Goal: Check status: Check status

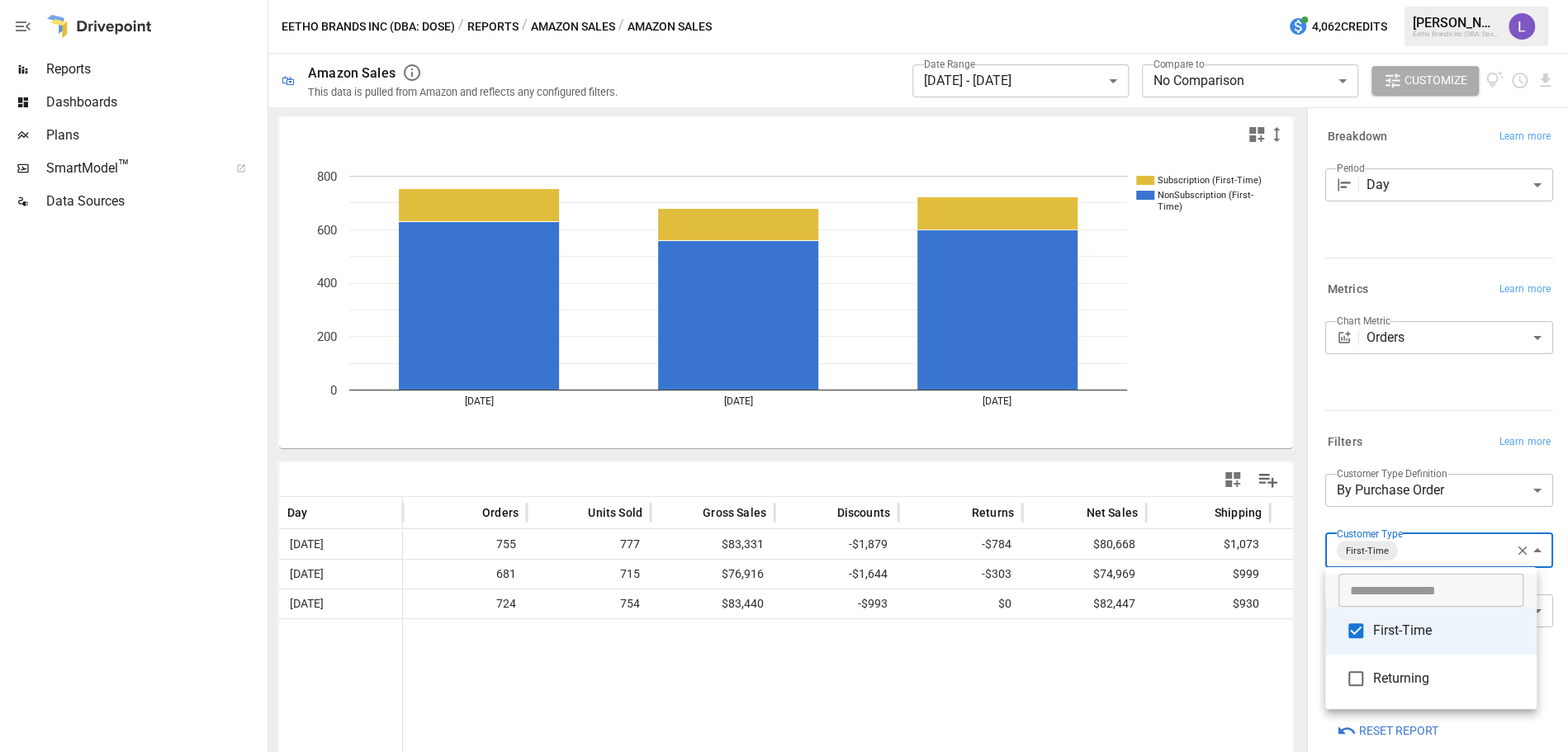
click at [1073, 75] on div at bounding box center [784, 376] width 1568 height 752
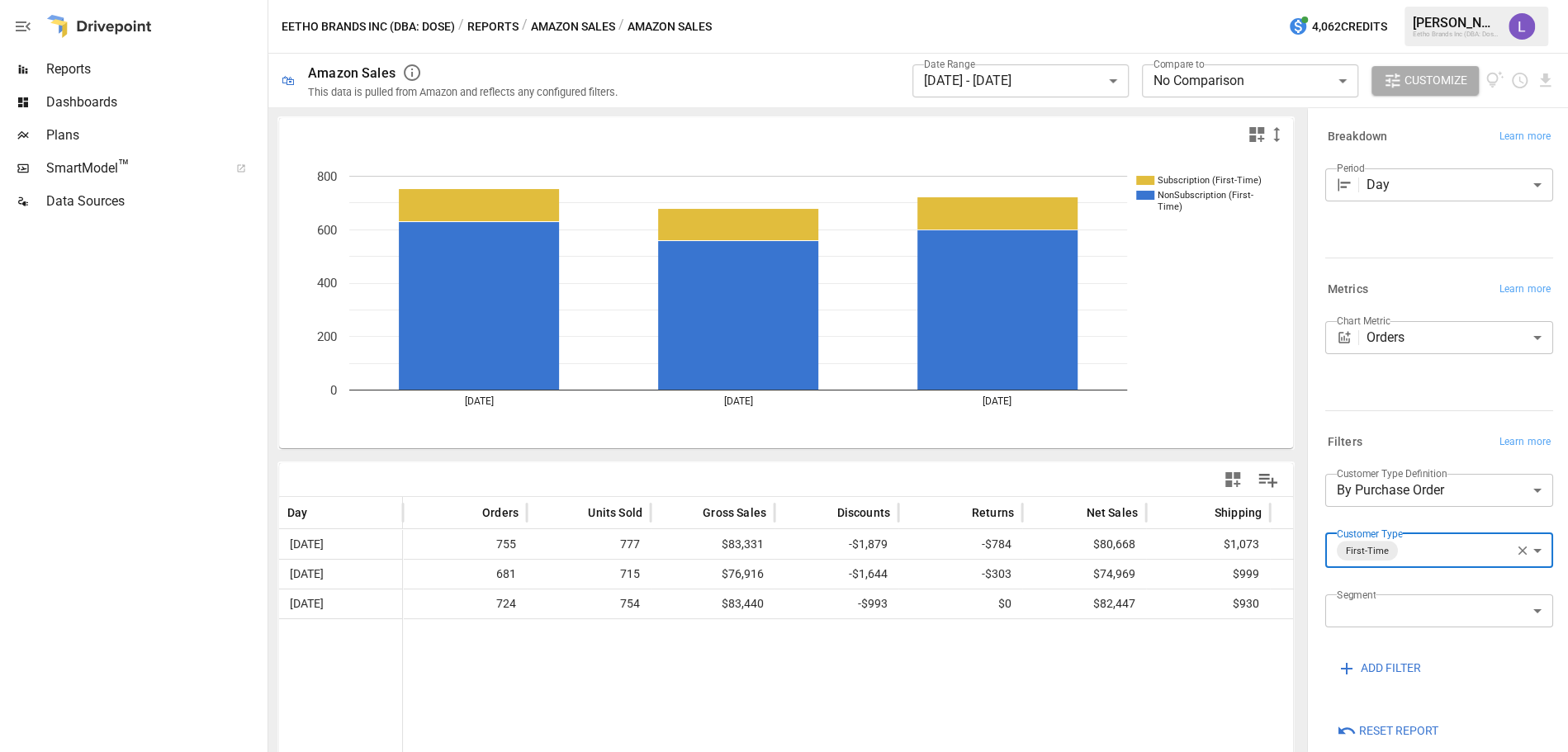
click at [1073, 0] on body "**********" at bounding box center [784, 0] width 1568 height 0
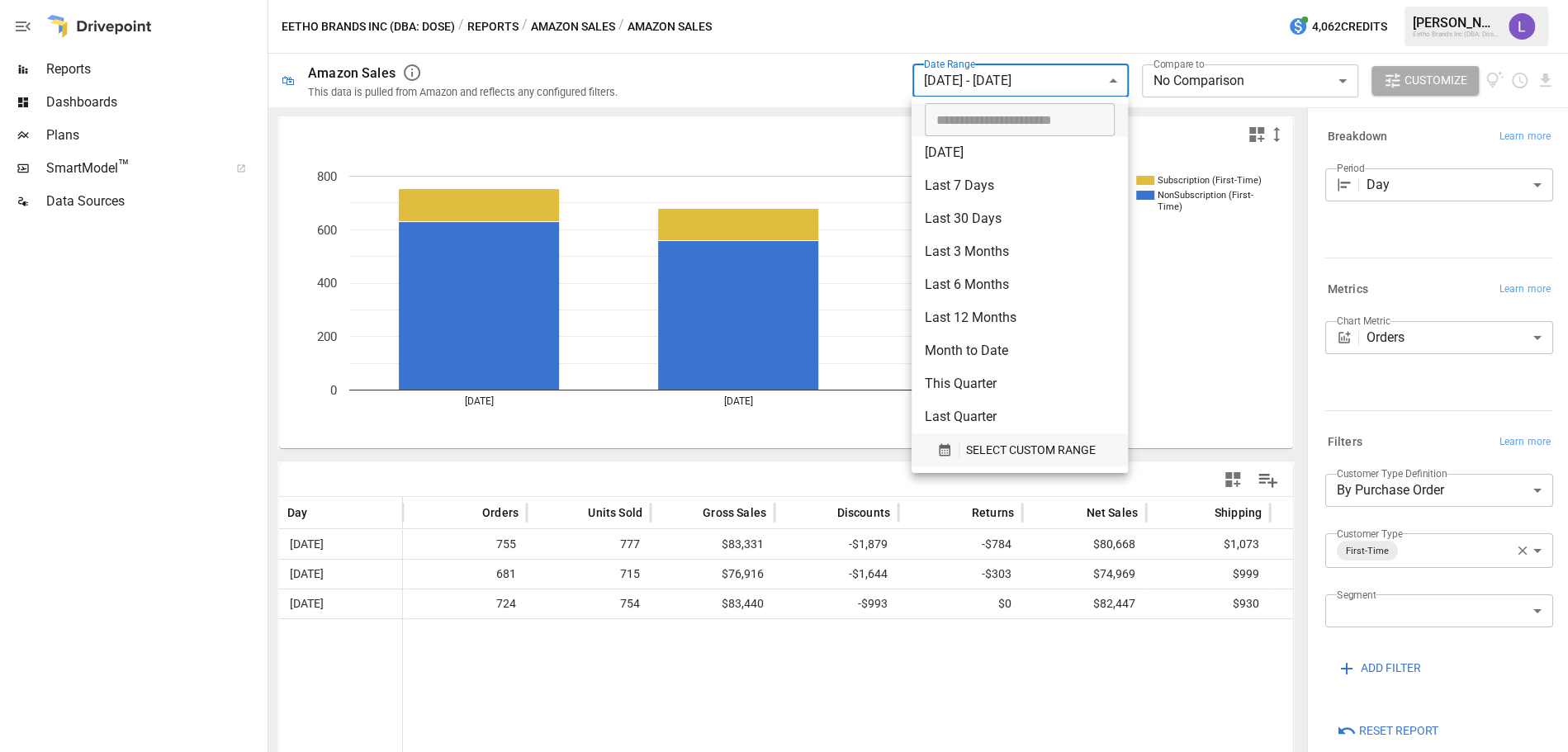
click at [984, 449] on span "SELECT CUSTOM RANGE" at bounding box center [1031, 450] width 130 height 21
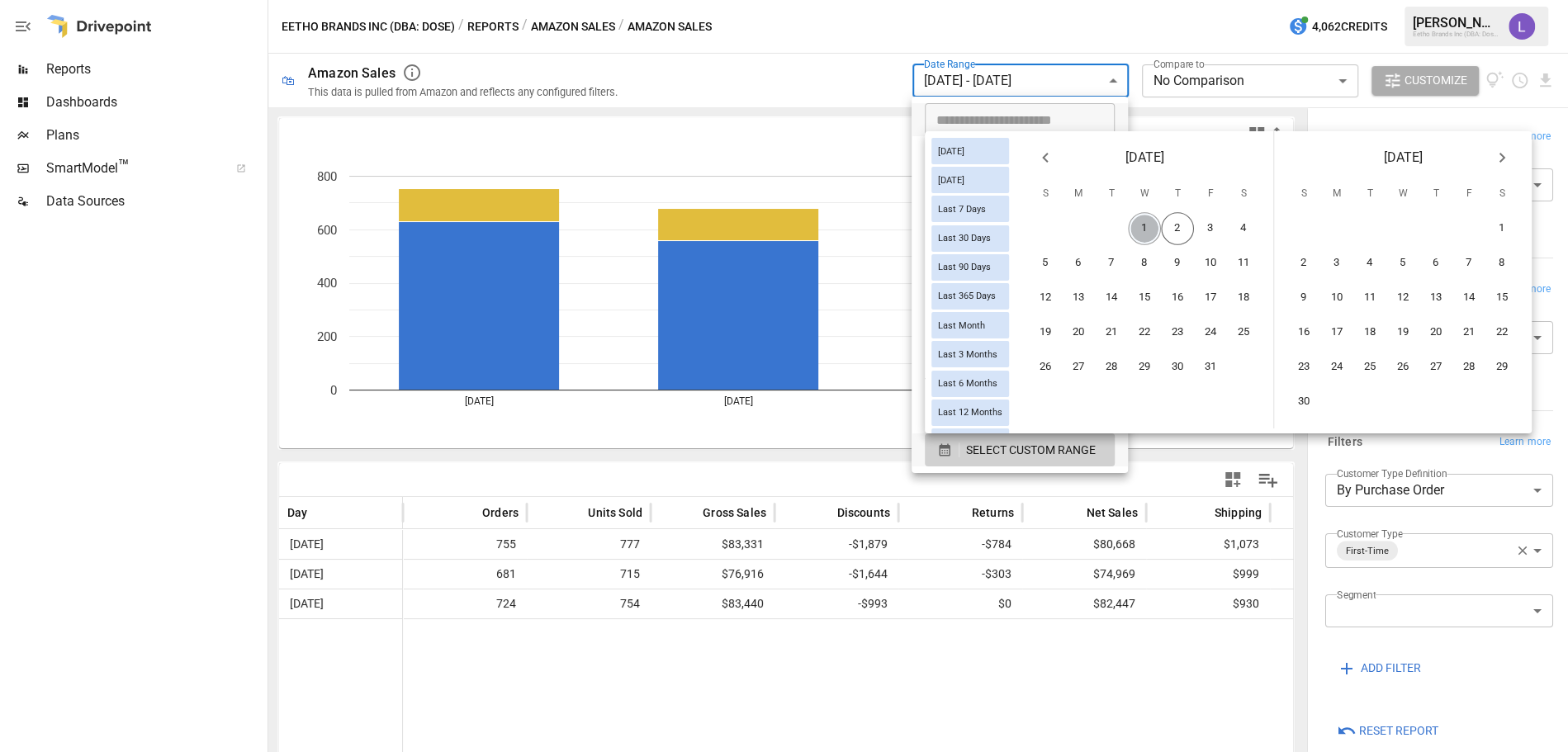
click at [1156, 234] on button "1" at bounding box center [1144, 228] width 33 height 33
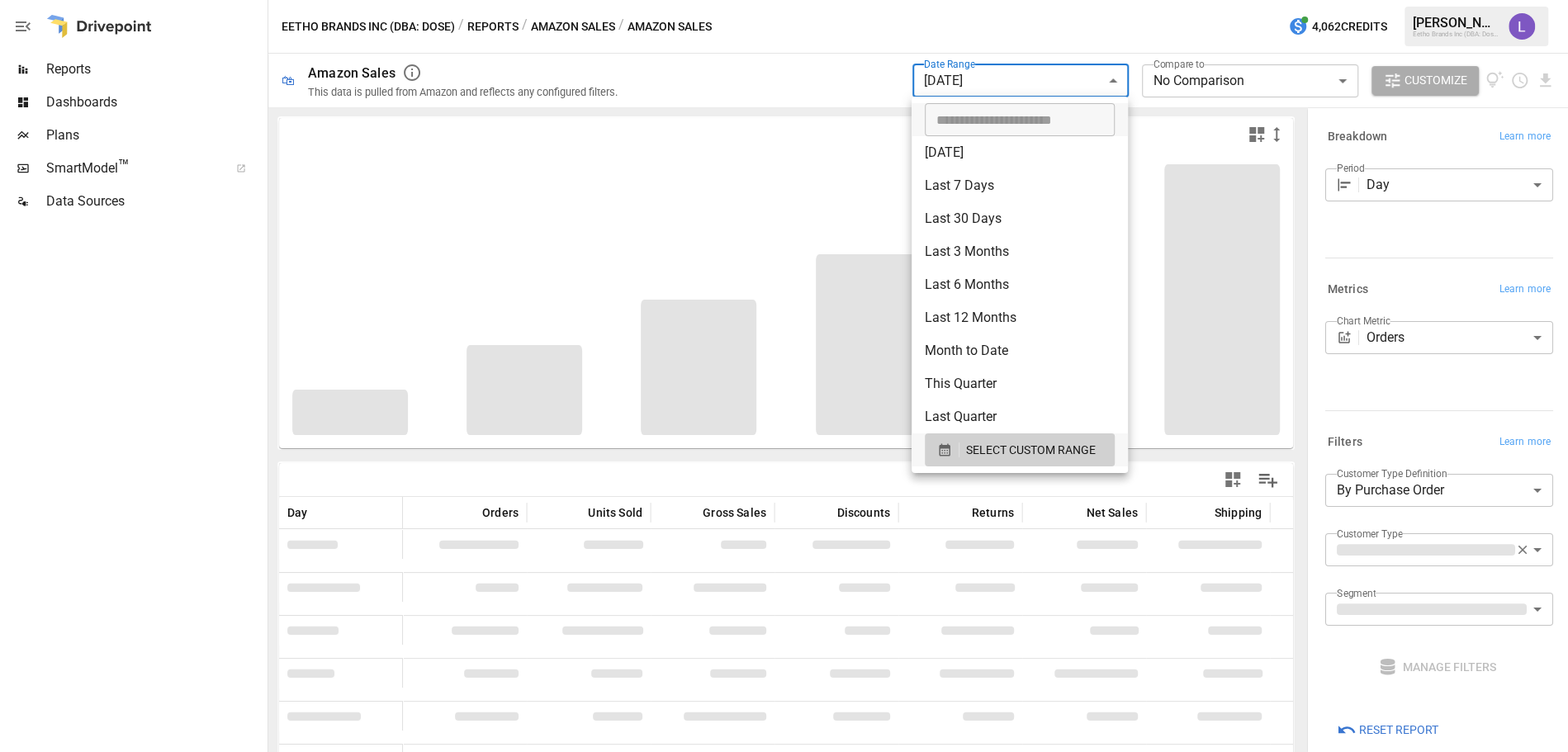
click at [840, 73] on div at bounding box center [784, 376] width 1568 height 752
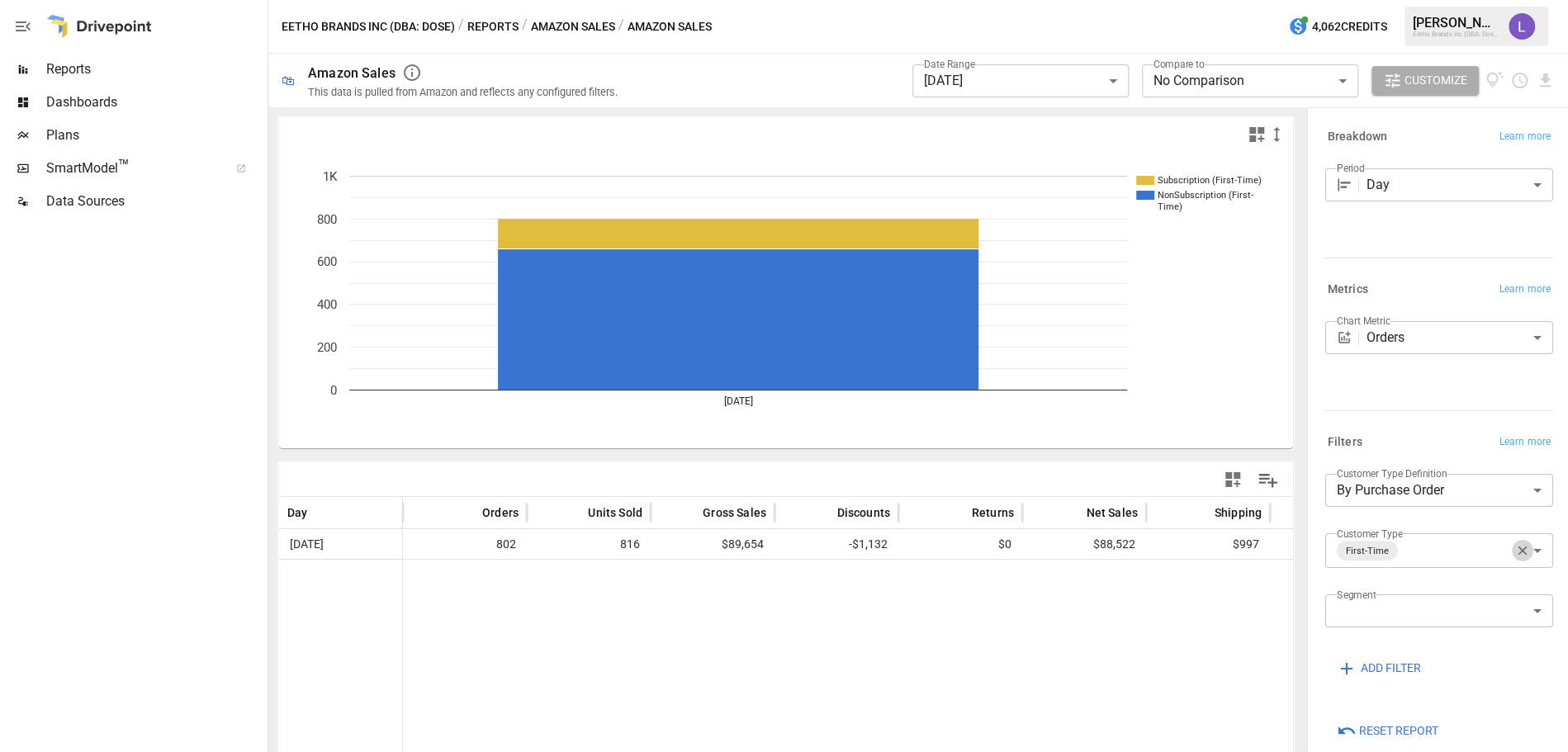
click at [1515, 547] on icon "button" at bounding box center [1523, 551] width 15 height 15
